Goal: Task Accomplishment & Management: Use online tool/utility

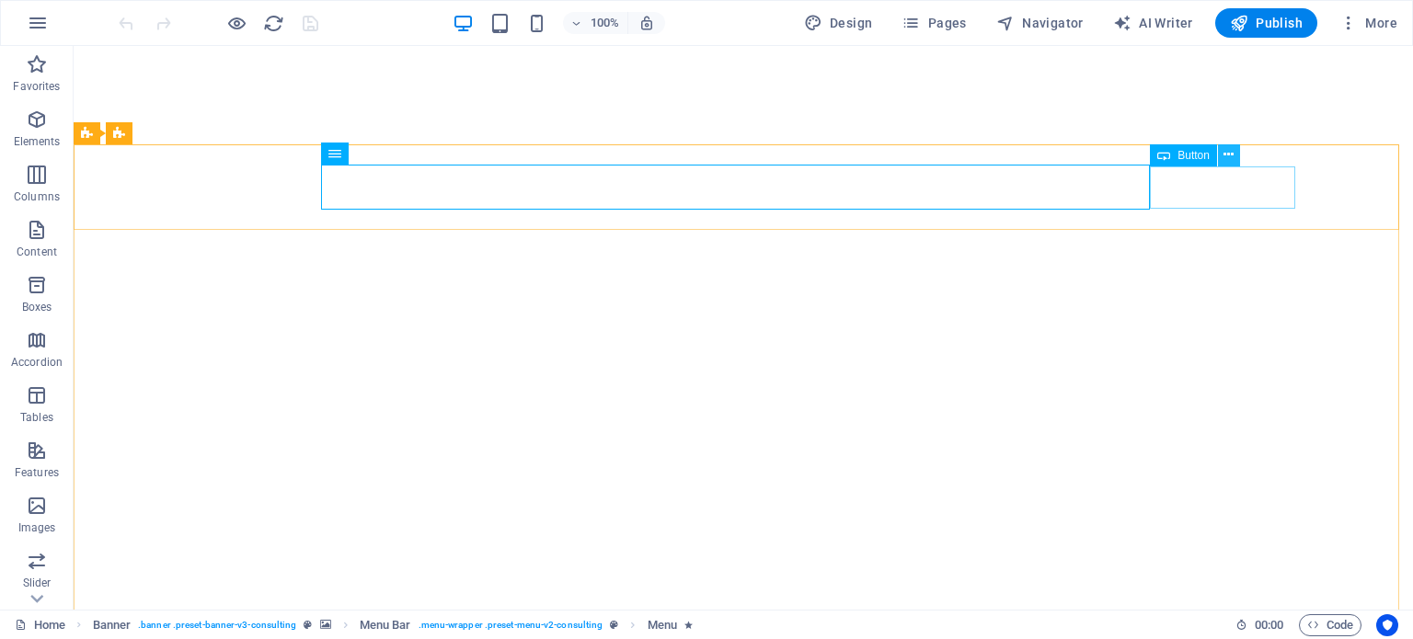
click at [1231, 152] on icon at bounding box center [1228, 154] width 10 height 19
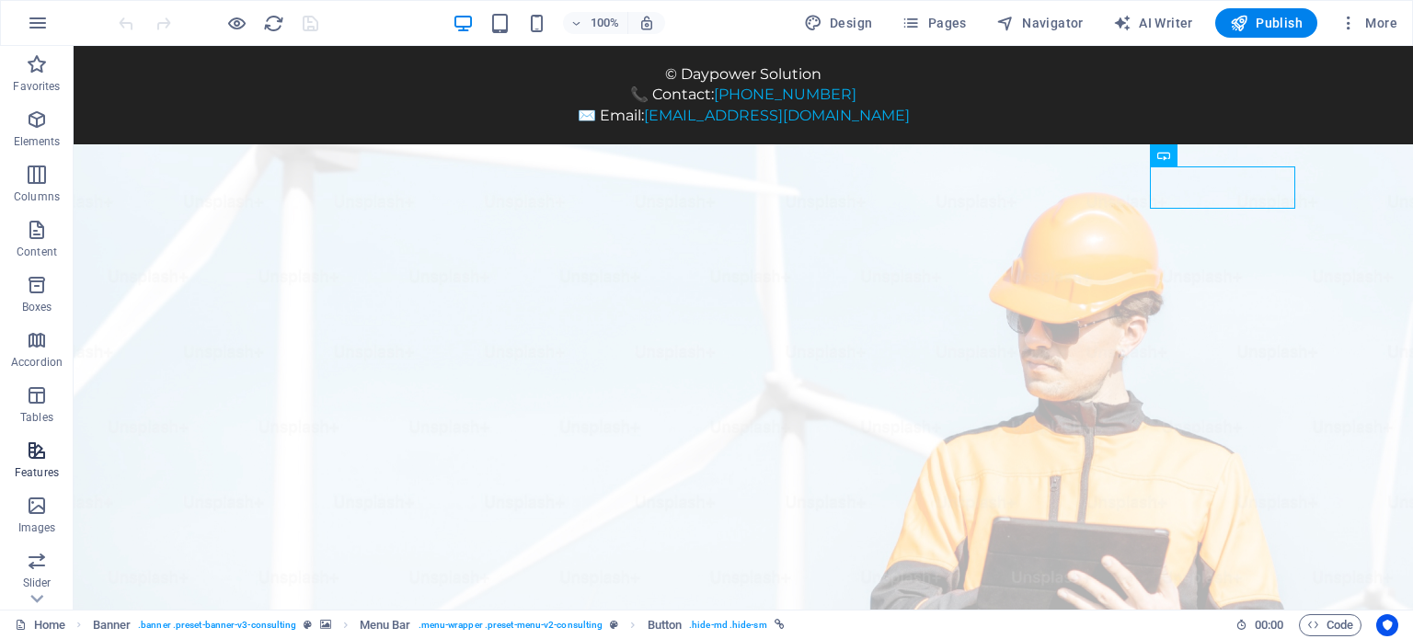
click at [27, 466] on p "Features" at bounding box center [37, 472] width 44 height 15
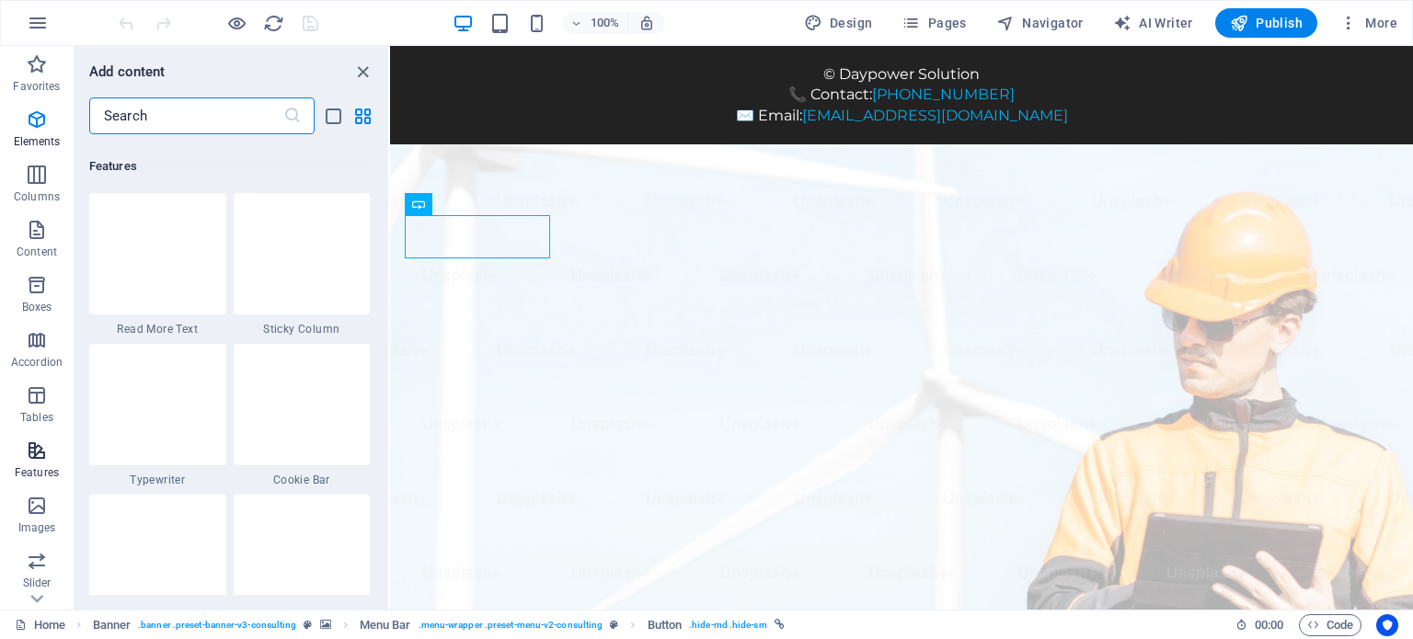
scroll to position [7169, 0]
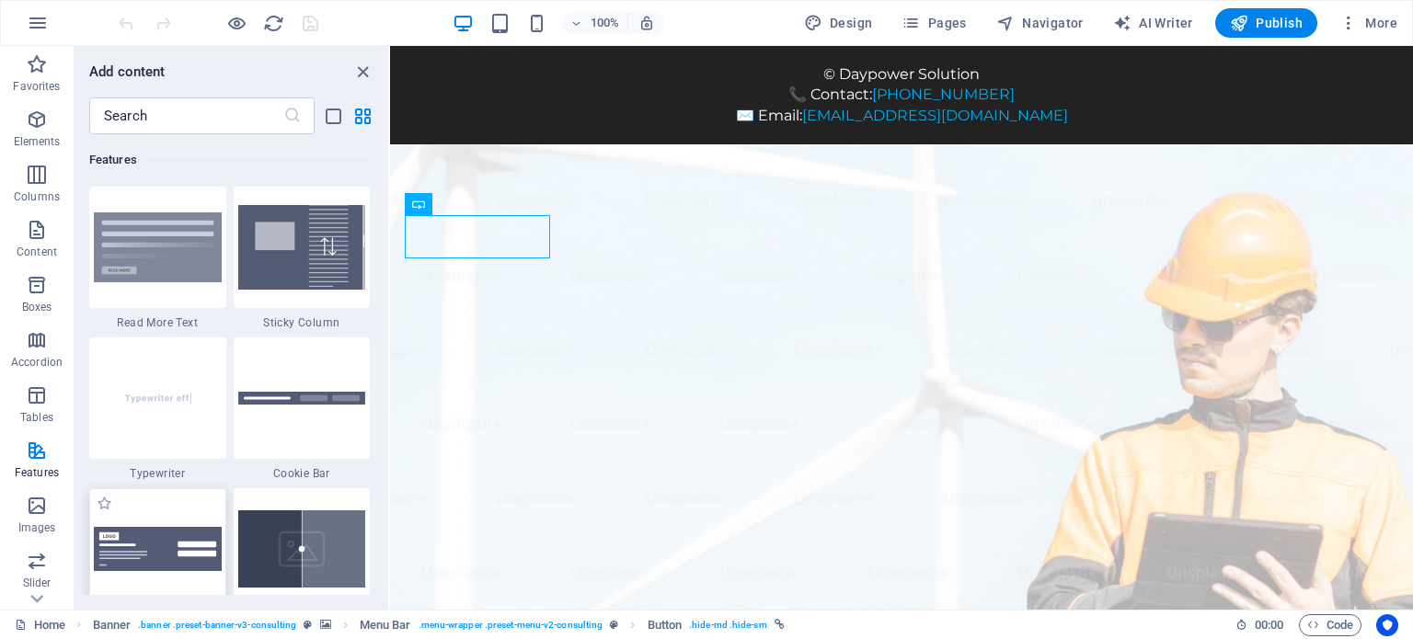
click at [172, 551] on img at bounding box center [158, 549] width 128 height 44
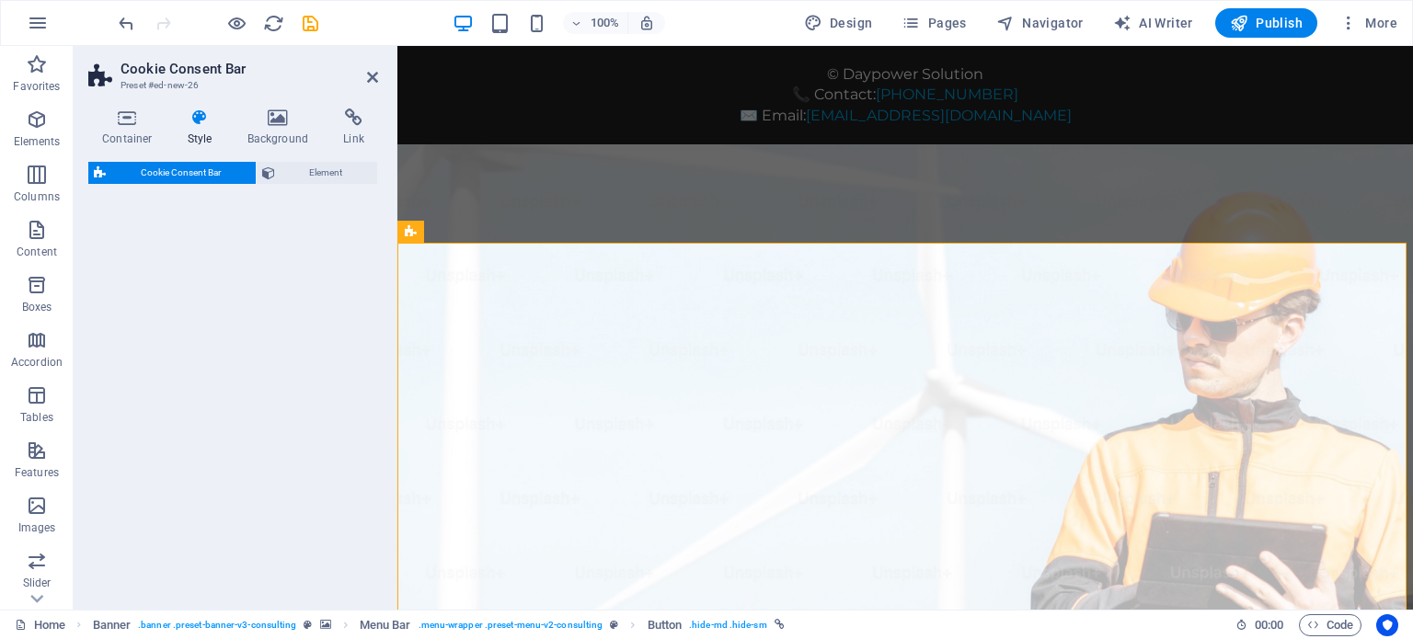
select select "rem"
select select "px"
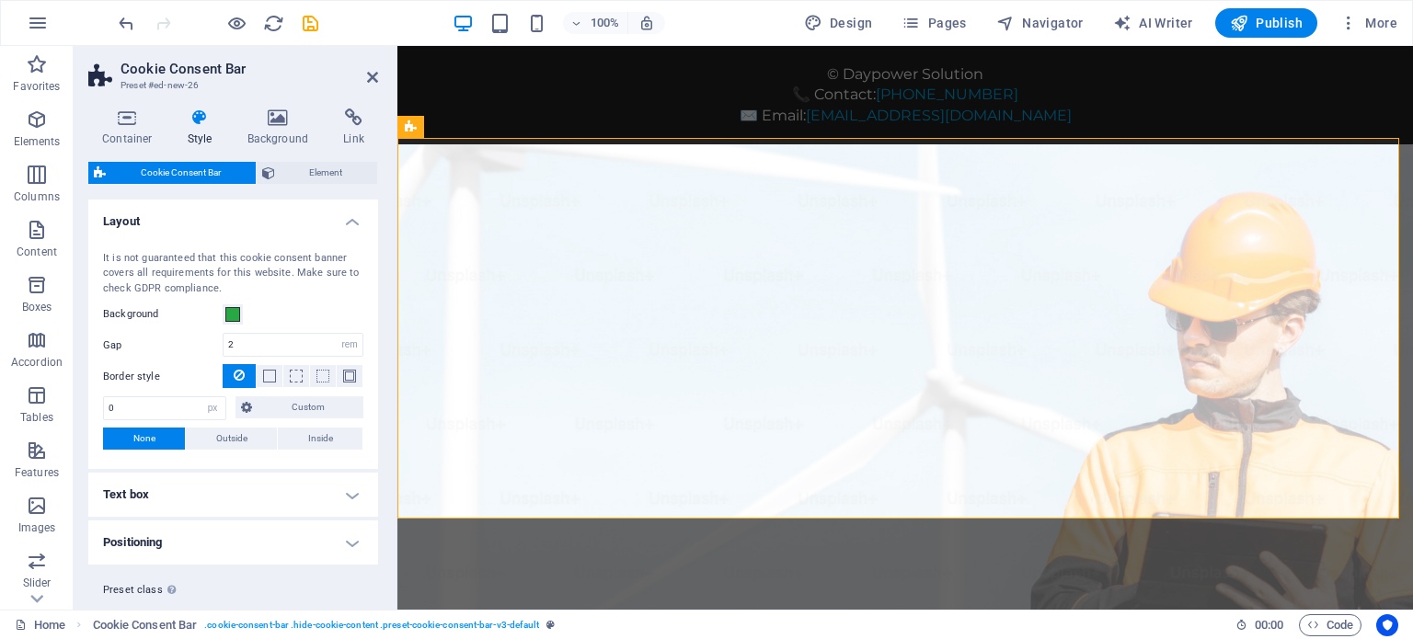
scroll to position [834, 0]
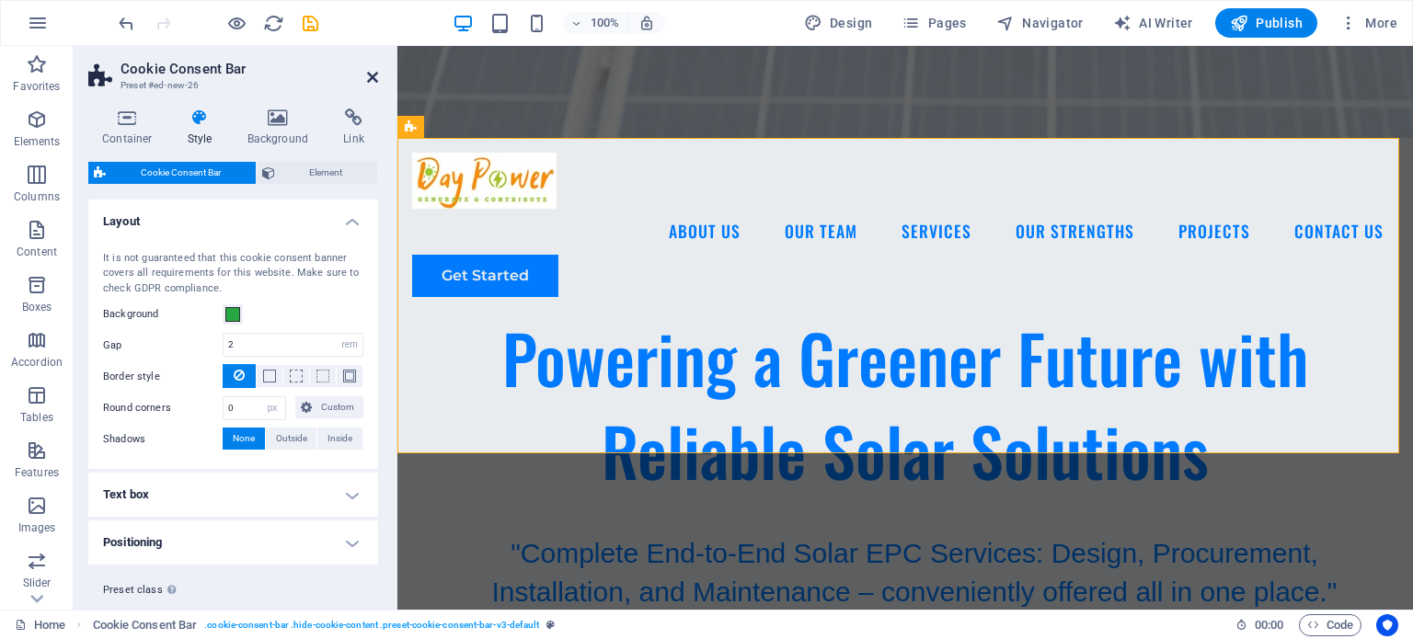
click at [370, 77] on icon at bounding box center [372, 77] width 11 height 15
